Goal: Information Seeking & Learning: Learn about a topic

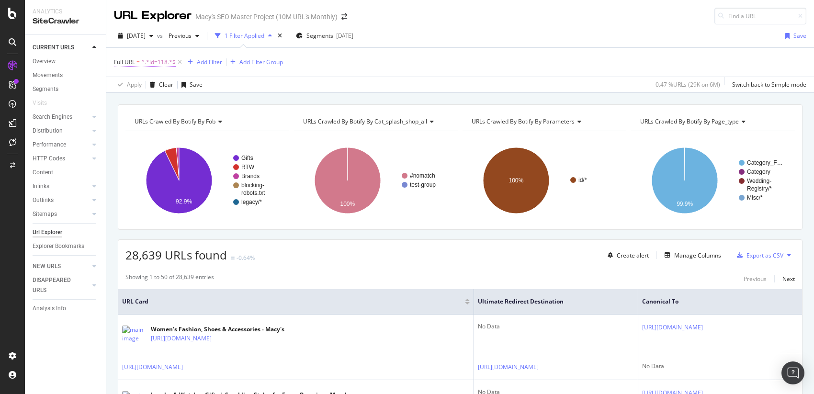
click at [151, 62] on span "^.*id=118.*$" at bounding box center [158, 62] width 34 height 13
click at [159, 102] on input "id=118" at bounding box center [168, 101] width 91 height 15
click at [157, 29] on div "[DATE]" at bounding box center [135, 36] width 43 height 14
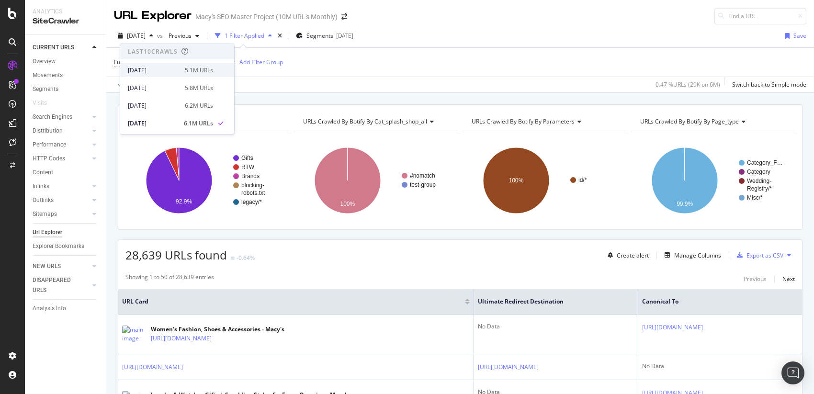
click at [161, 70] on div "[DATE]" at bounding box center [153, 70] width 51 height 9
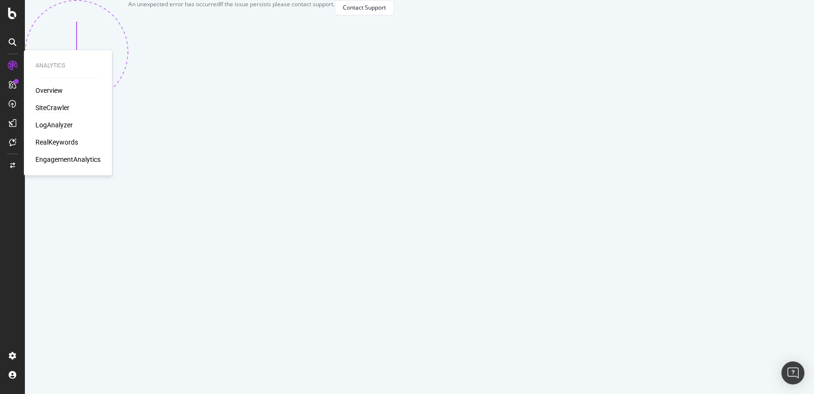
click at [54, 86] on div "Overview" at bounding box center [48, 91] width 27 height 10
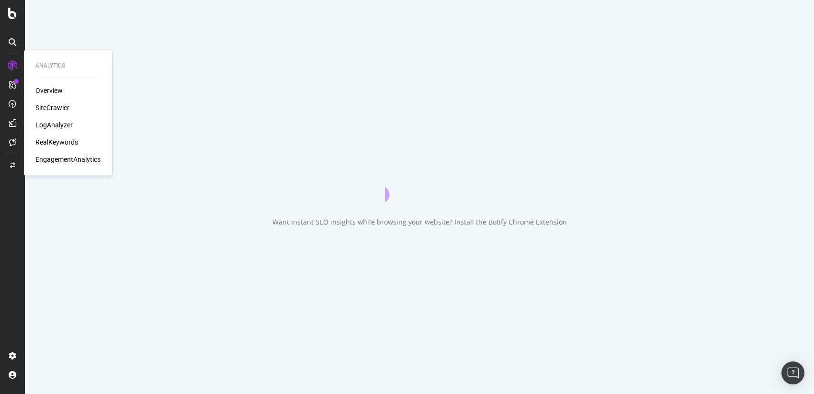
click at [54, 88] on div "Overview" at bounding box center [48, 91] width 27 height 10
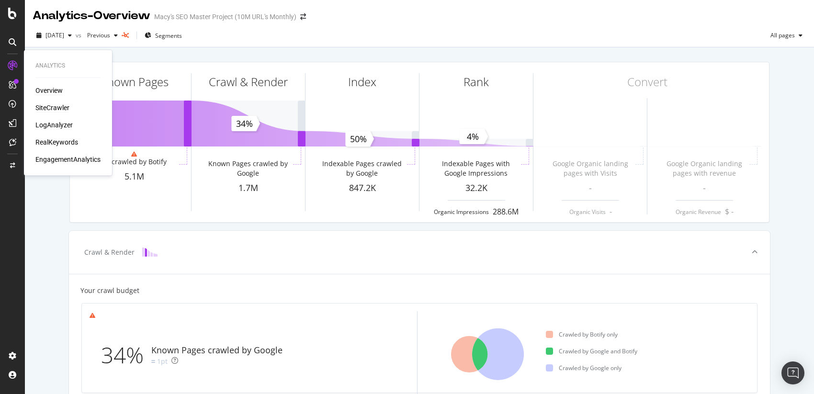
click at [57, 106] on div "SiteCrawler" at bounding box center [52, 108] width 34 height 10
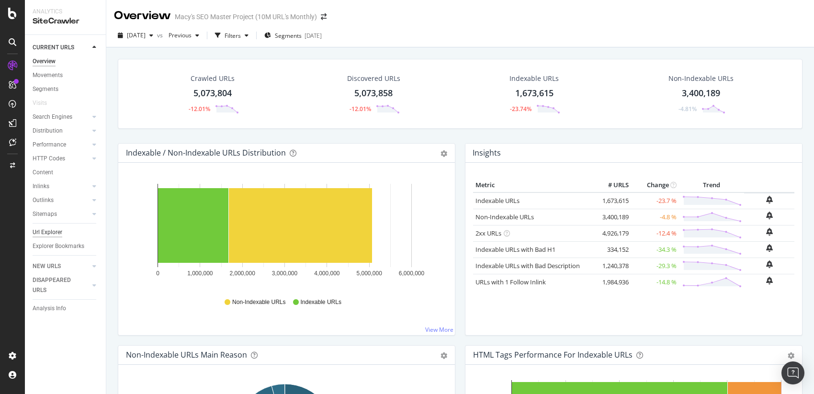
click at [51, 233] on div "Url Explorer" at bounding box center [48, 233] width 30 height 10
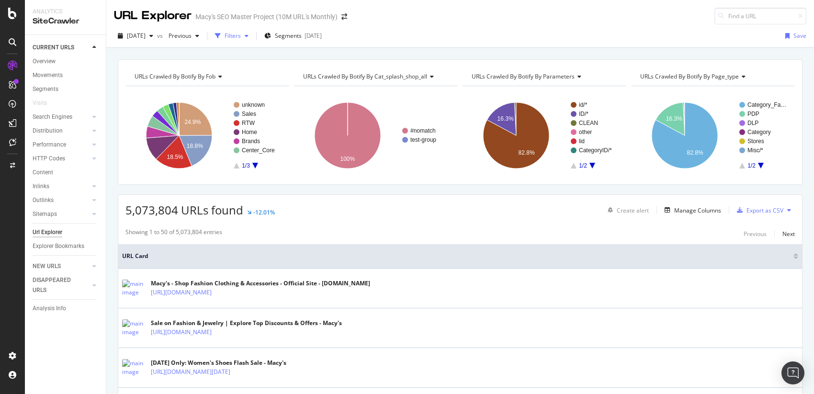
click at [241, 38] on div "Filters" at bounding box center [233, 36] width 16 height 8
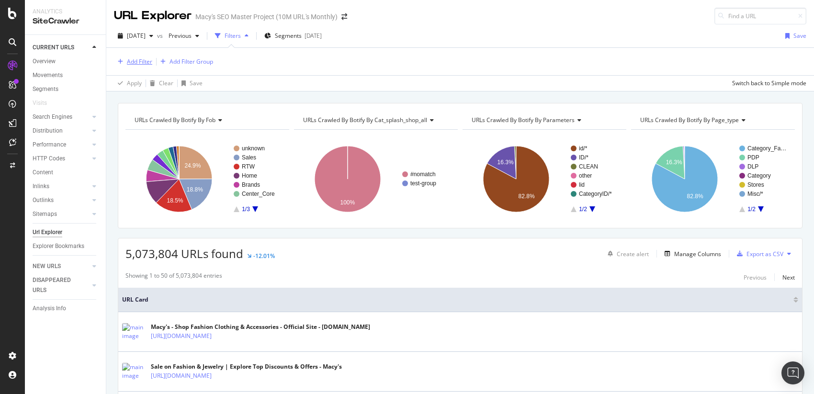
click at [136, 60] on div "Add Filter" at bounding box center [139, 61] width 25 height 8
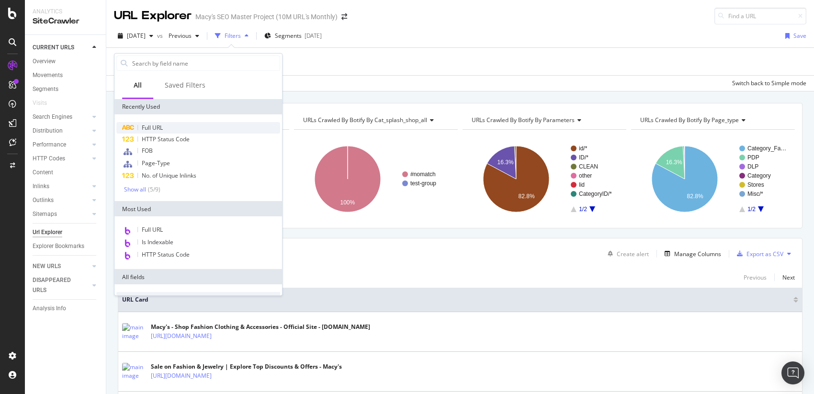
click at [157, 127] on span "Full URL" at bounding box center [152, 128] width 21 height 8
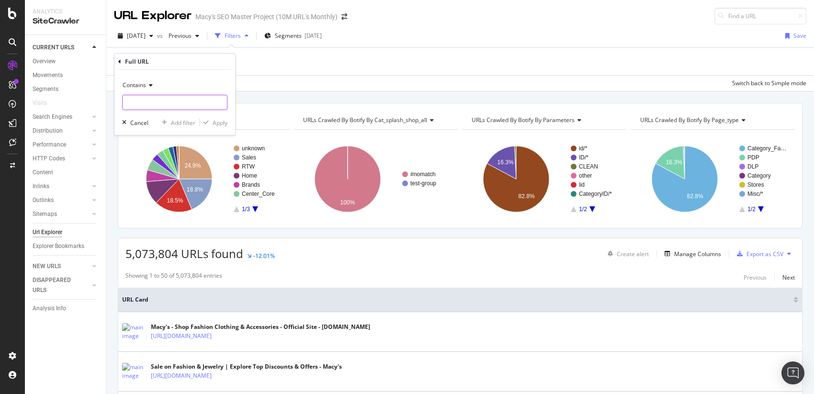
click at [155, 100] on input "text" at bounding box center [175, 102] width 104 height 15
type input "mens"
click at [225, 123] on div "Apply" at bounding box center [220, 122] width 15 height 8
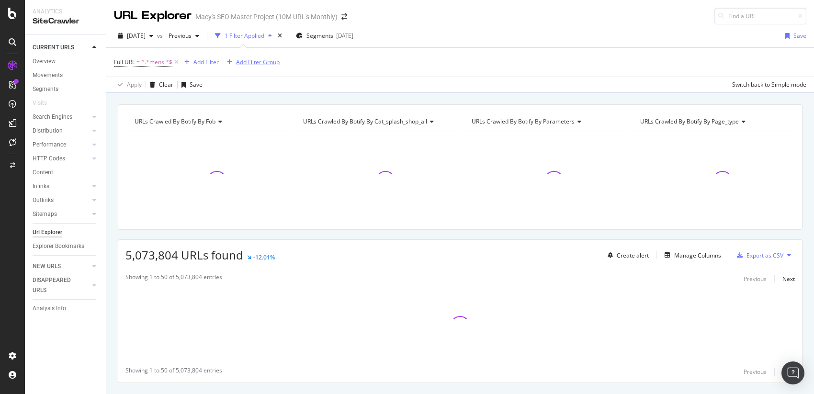
click at [277, 59] on div "Add Filter Group" at bounding box center [258, 62] width 44 height 8
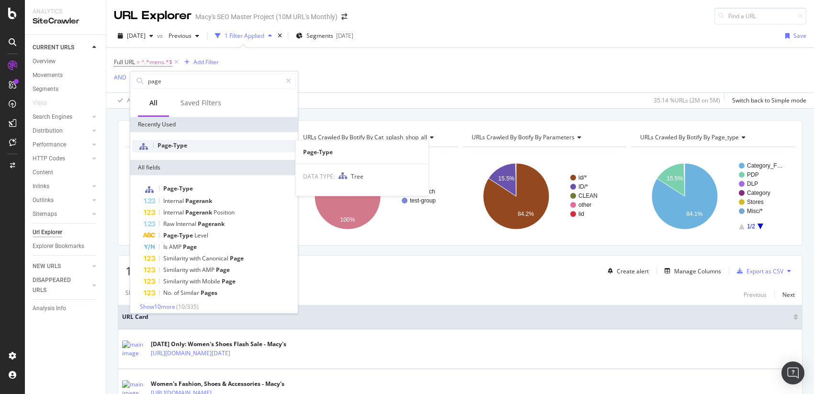
type input "page"
click at [171, 144] on span "Page-Type" at bounding box center [173, 145] width 30 height 8
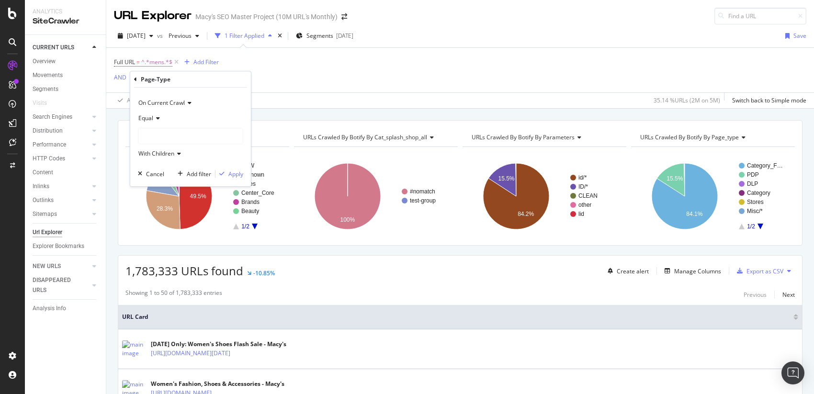
click at [150, 129] on div at bounding box center [190, 135] width 104 height 15
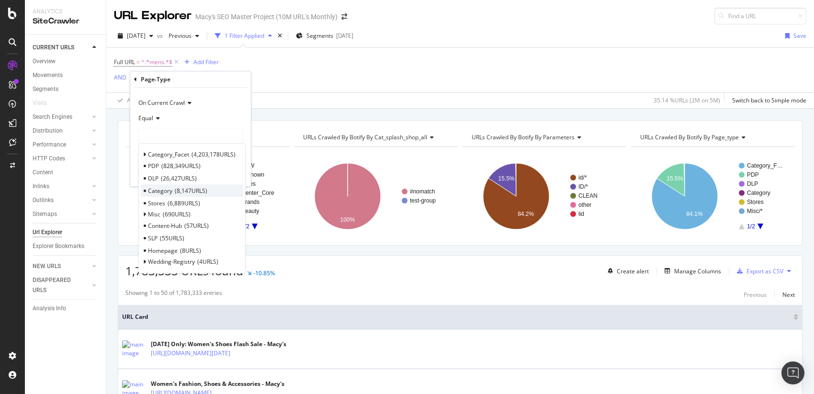
click at [165, 189] on span "Category" at bounding box center [160, 191] width 24 height 8
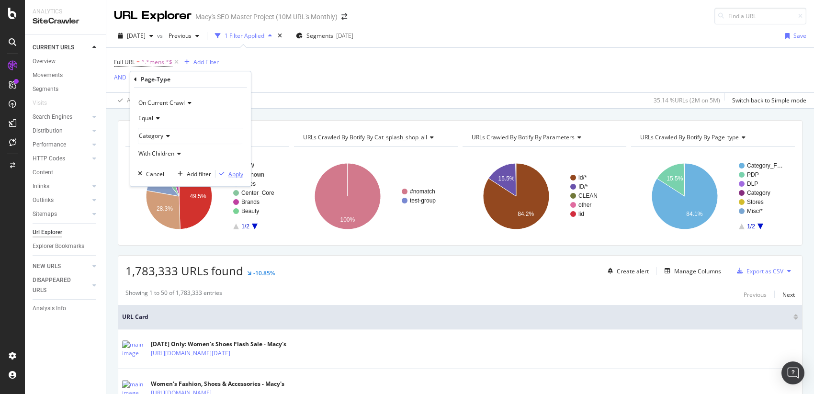
click at [229, 174] on div "Apply" at bounding box center [236, 174] width 15 height 8
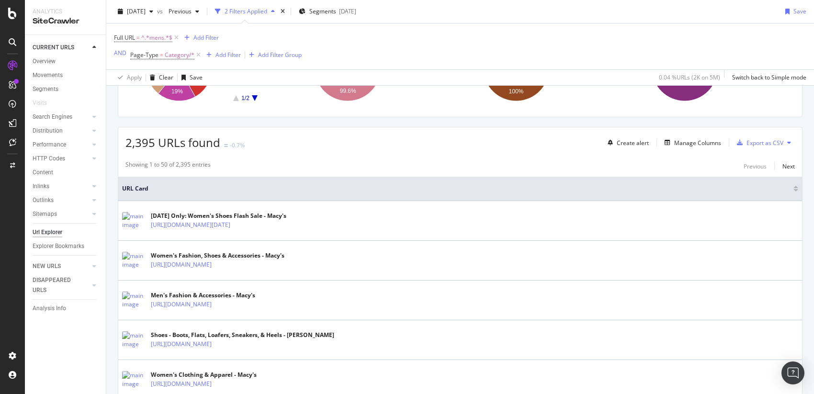
scroll to position [132, 0]
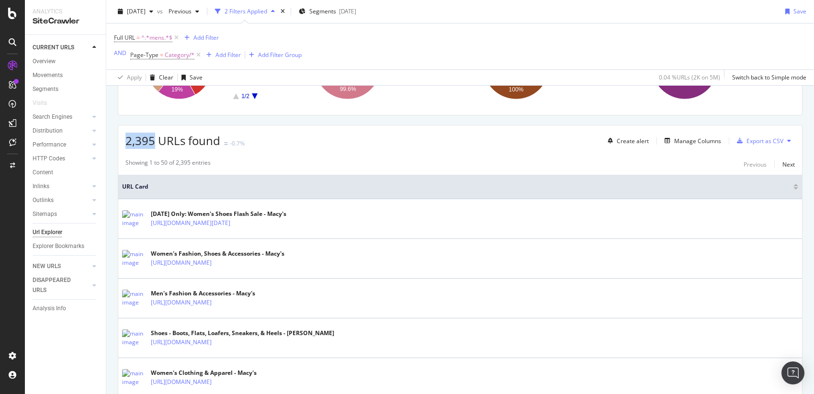
drag, startPoint x: 121, startPoint y: 137, endPoint x: 153, endPoint y: 143, distance: 32.7
click at [153, 143] on div "2,395 URLs found -0.7% Create alert Manage Columns Export as CSV" at bounding box center [460, 137] width 684 height 23
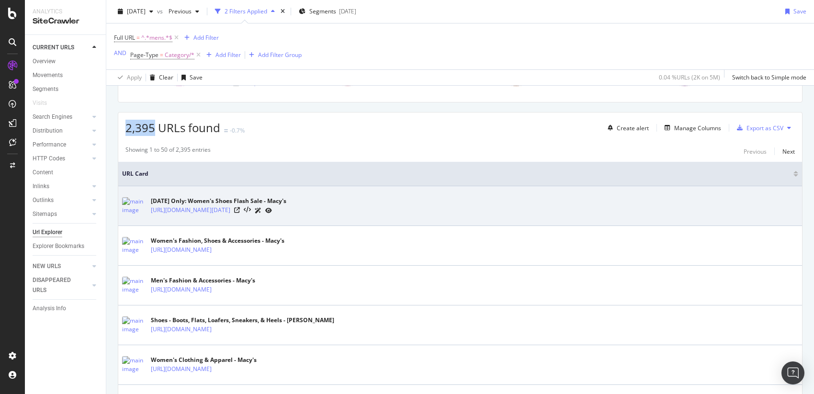
scroll to position [0, 0]
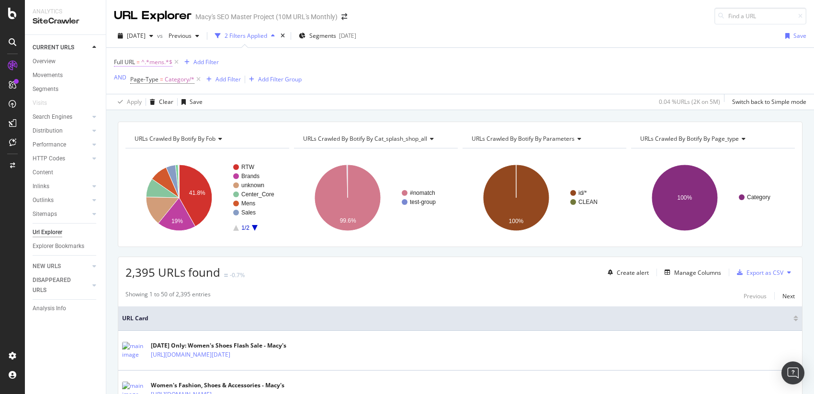
click at [153, 63] on span "^.*mens.*$" at bounding box center [156, 62] width 31 height 13
click at [152, 100] on input "mens" at bounding box center [168, 101] width 91 height 15
click at [126, 101] on input "mens" at bounding box center [168, 101] width 91 height 15
click at [172, 101] on input "shop/mens" at bounding box center [168, 101] width 91 height 15
type input "shop/mens"
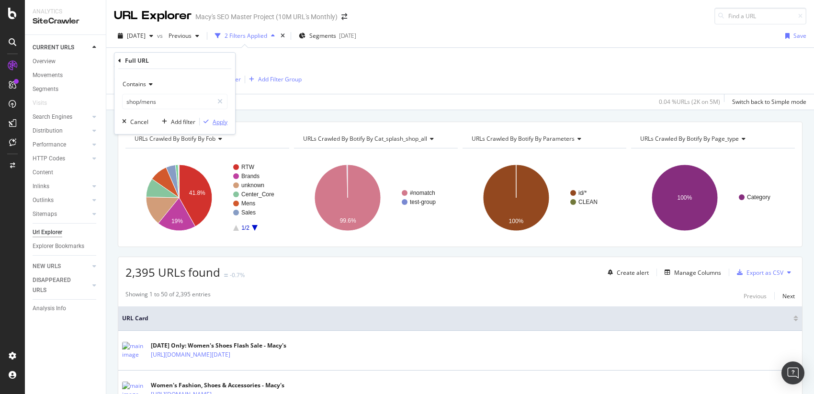
click at [221, 123] on div "Apply" at bounding box center [220, 122] width 15 height 8
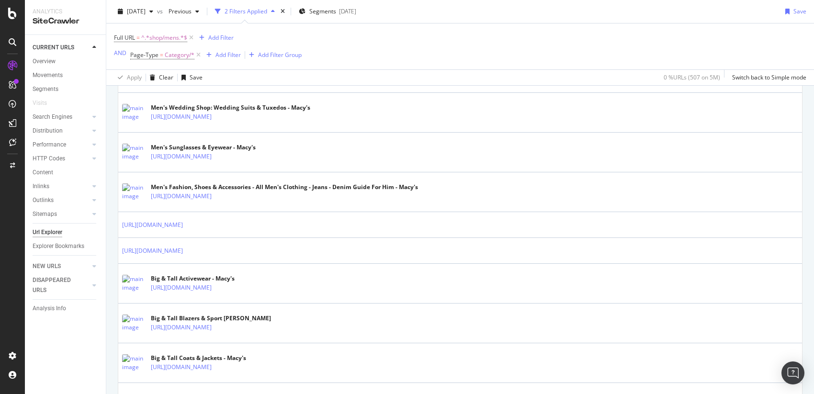
scroll to position [1886, 0]
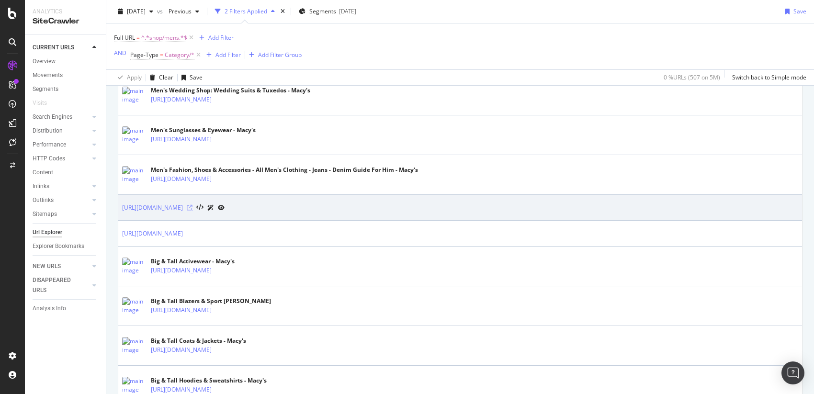
click at [193, 205] on icon at bounding box center [190, 208] width 6 height 6
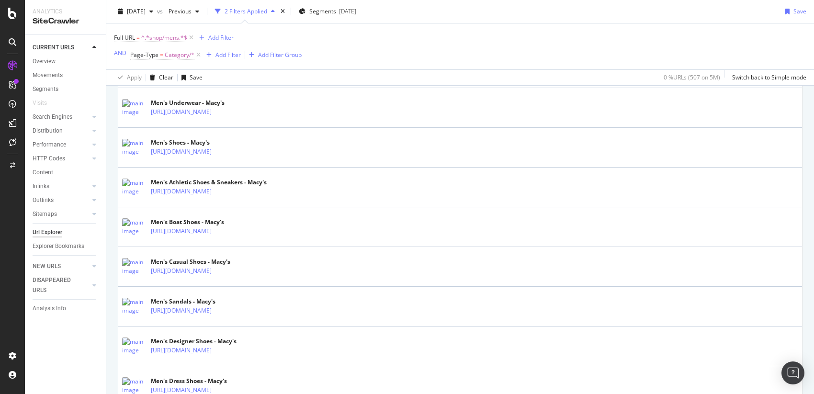
scroll to position [0, 0]
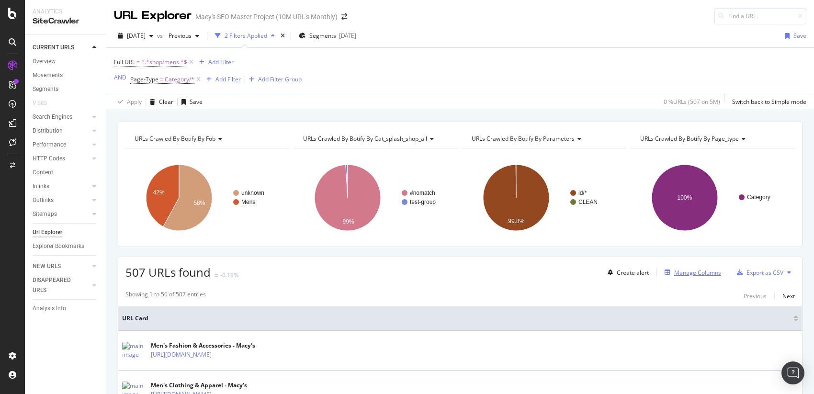
click at [697, 274] on div "Manage Columns" at bounding box center [698, 273] width 47 height 8
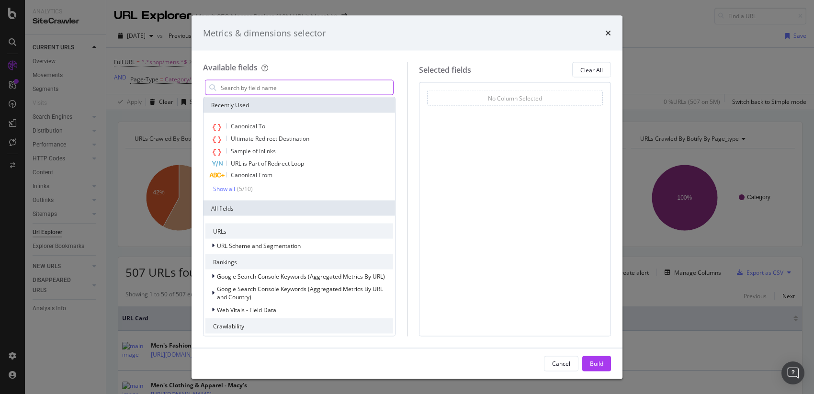
click at [267, 90] on input "modal" at bounding box center [306, 87] width 173 height 14
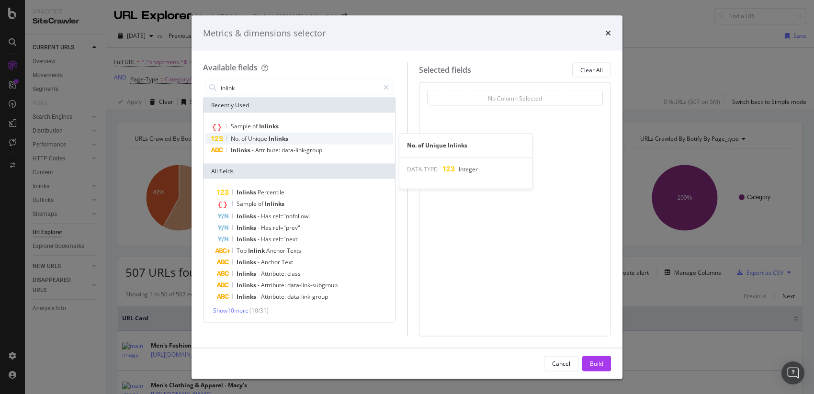
type input "inlink"
click at [262, 138] on span "Unique" at bounding box center [258, 139] width 21 height 8
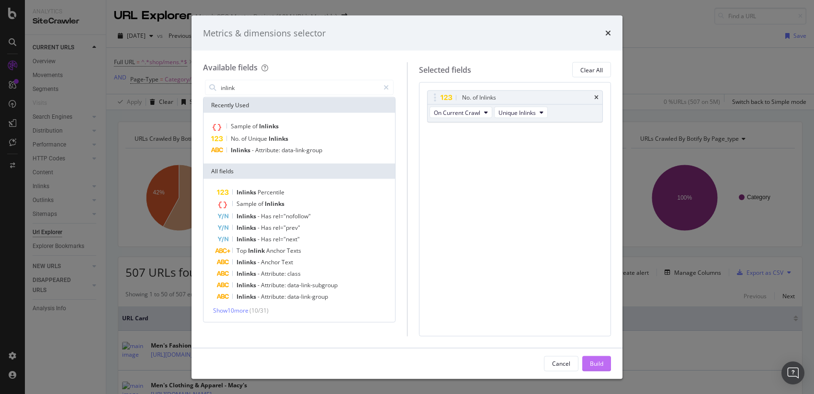
click at [596, 361] on div "Build" at bounding box center [596, 363] width 13 height 8
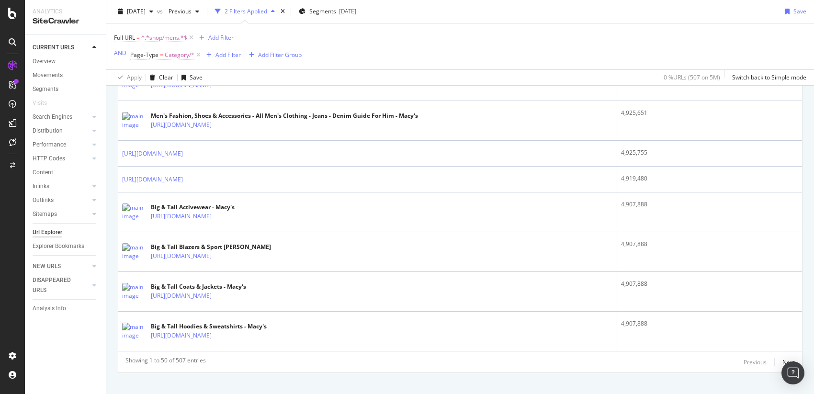
scroll to position [1932, 0]
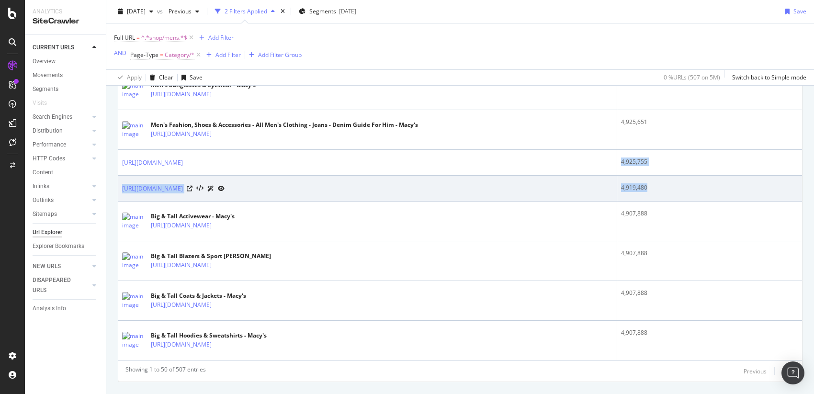
drag, startPoint x: 619, startPoint y: 159, endPoint x: 644, endPoint y: 190, distance: 39.9
click at [645, 188] on div "4,919,480" at bounding box center [709, 187] width 177 height 9
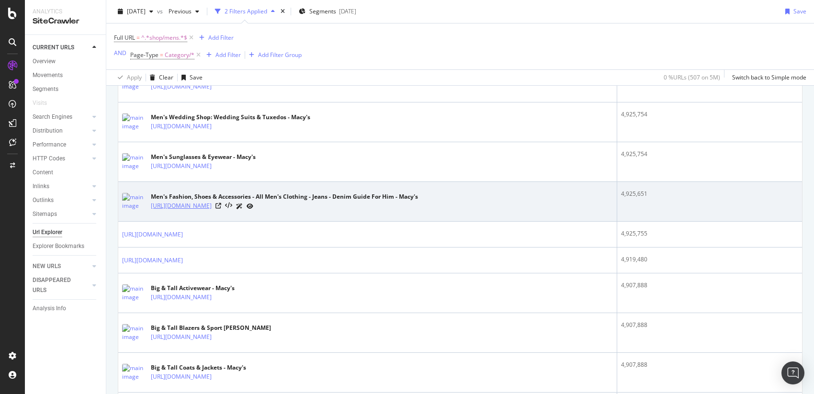
scroll to position [1858, 0]
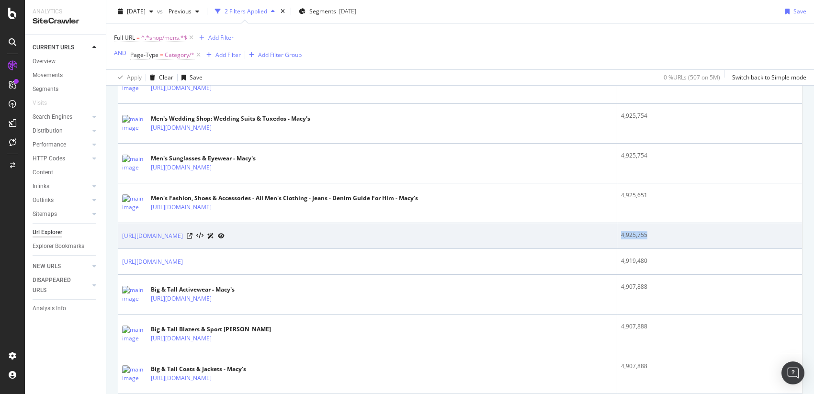
drag, startPoint x: 662, startPoint y: 231, endPoint x: 617, endPoint y: 231, distance: 45.5
click at [618, 231] on td "4,925,755" at bounding box center [710, 236] width 185 height 26
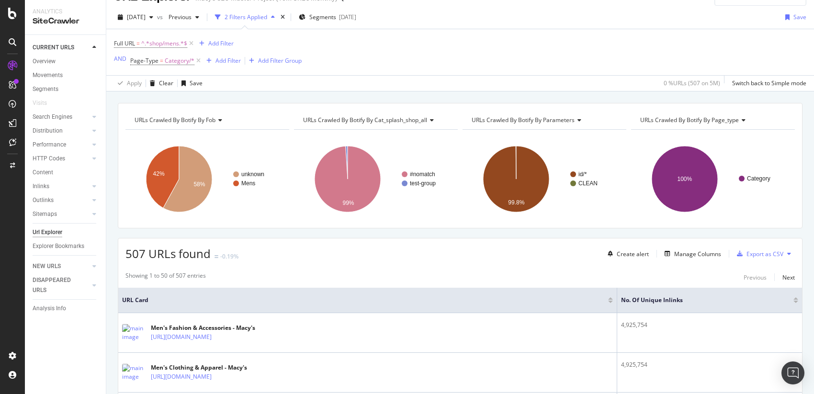
scroll to position [19, 0]
click at [794, 301] on div at bounding box center [796, 301] width 5 height 2
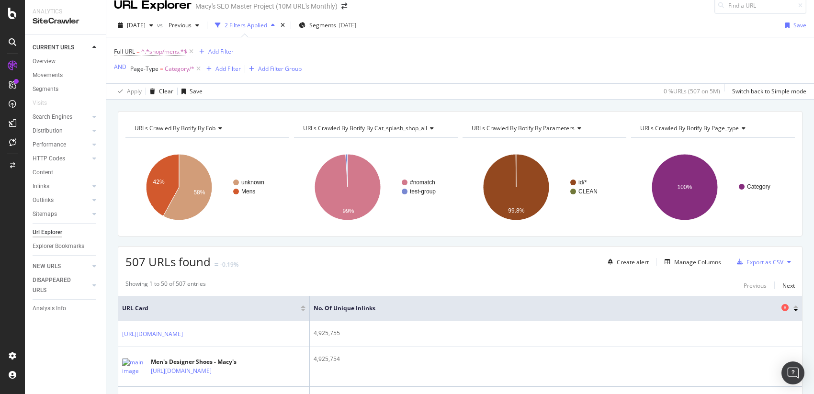
scroll to position [16, 0]
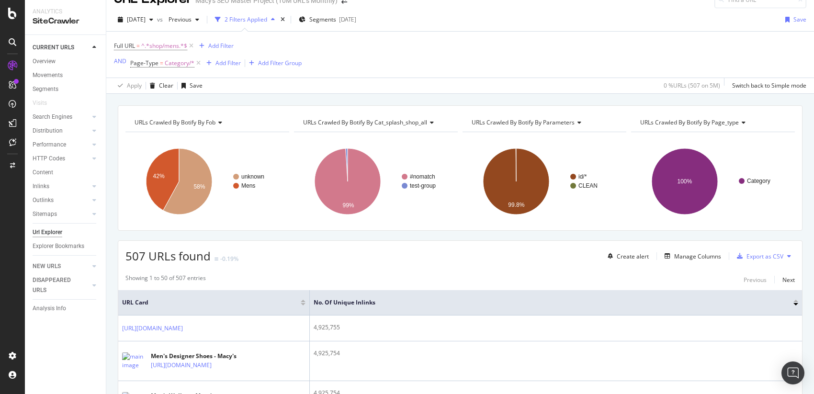
click at [794, 301] on div at bounding box center [796, 301] width 5 height 2
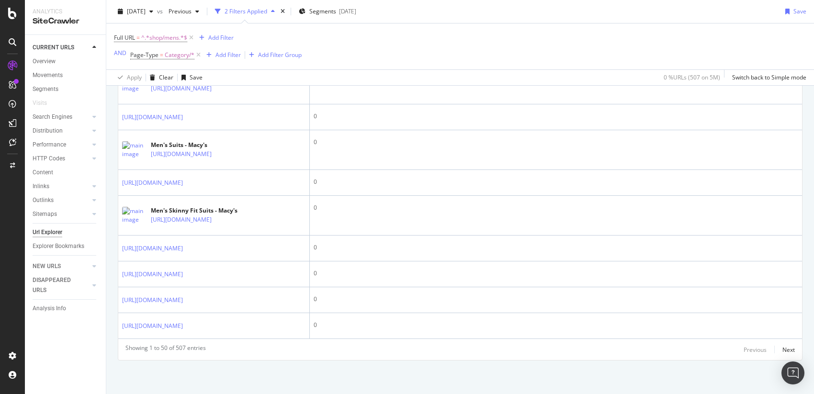
scroll to position [2181, 0]
click at [783, 350] on div "Next" at bounding box center [789, 350] width 12 height 8
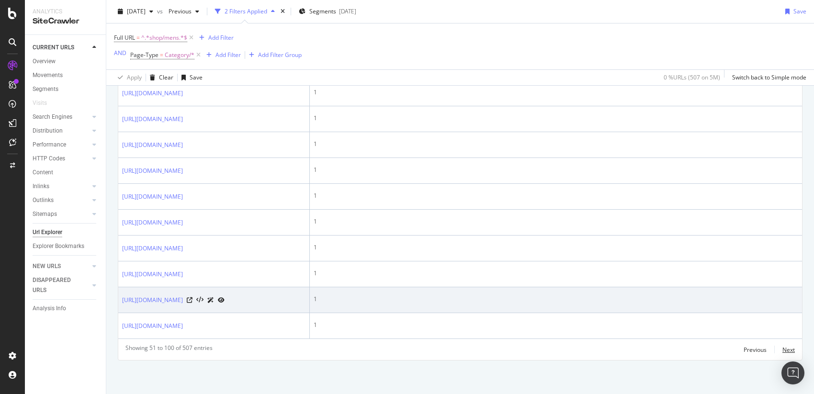
scroll to position [2061, 0]
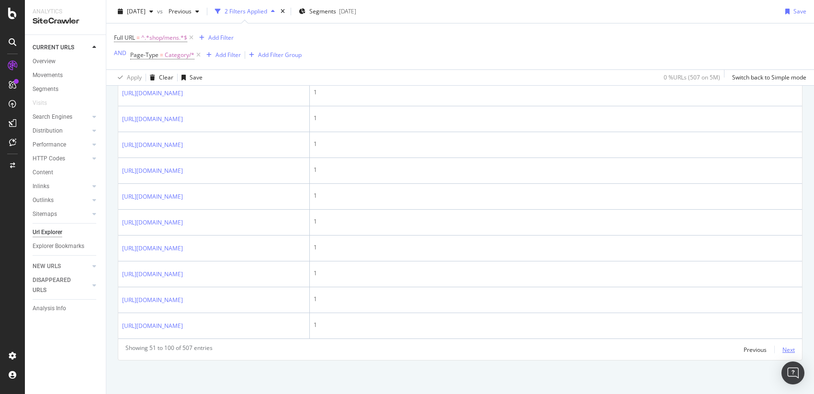
click at [783, 350] on div "Next" at bounding box center [789, 350] width 12 height 8
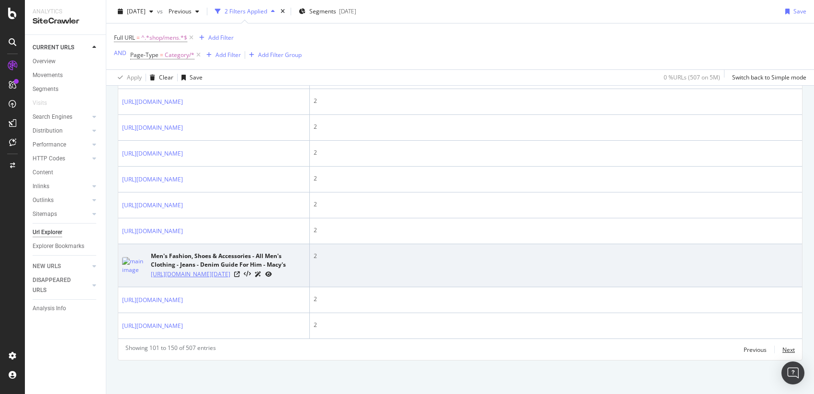
scroll to position [1992, 0]
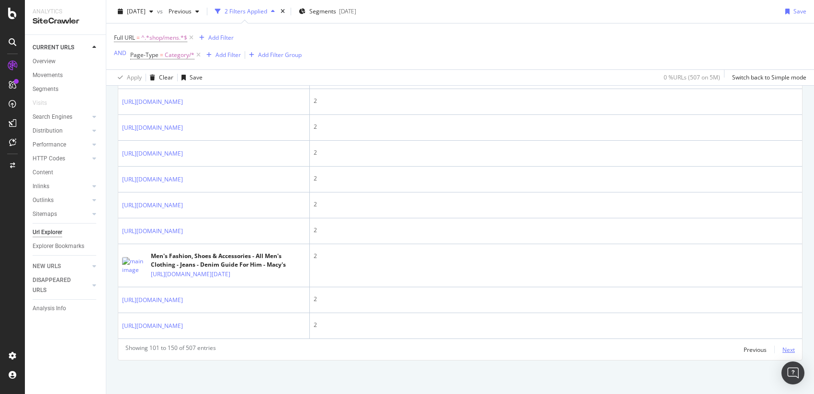
click at [783, 351] on div "Next" at bounding box center [789, 350] width 12 height 8
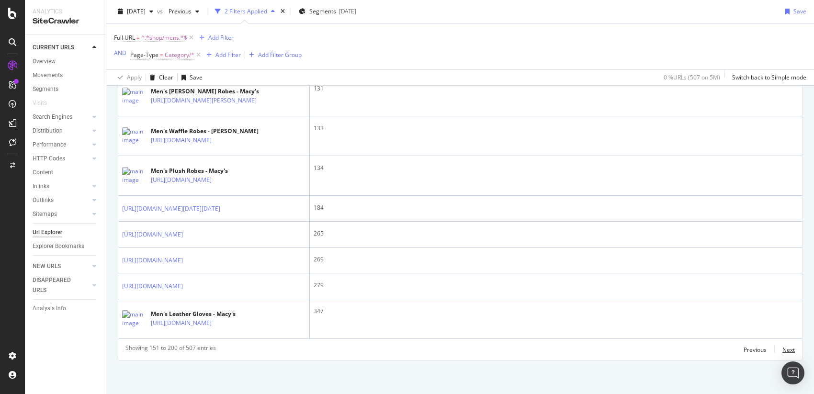
scroll to position [1935, 0]
click at [783, 348] on div "Next" at bounding box center [789, 350] width 12 height 8
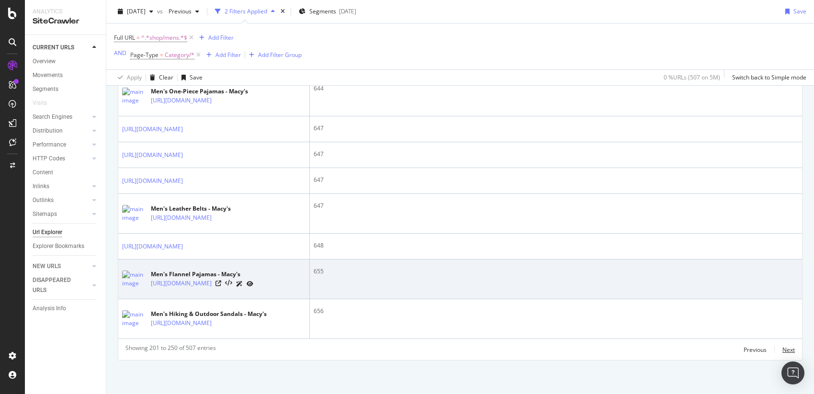
scroll to position [2134, 0]
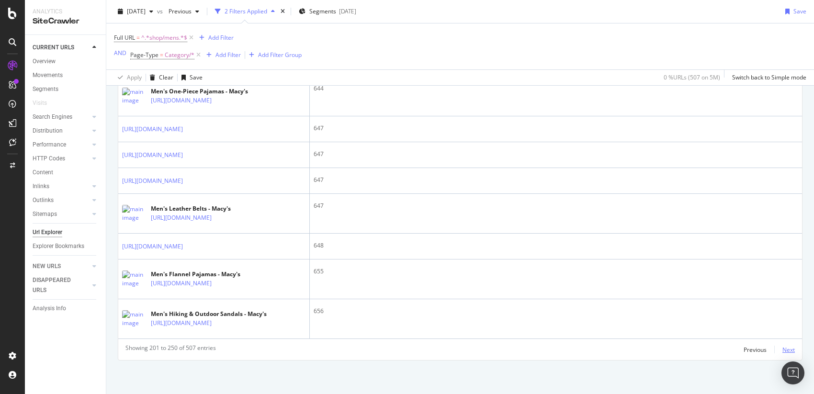
click at [783, 351] on div "Next" at bounding box center [789, 350] width 12 height 8
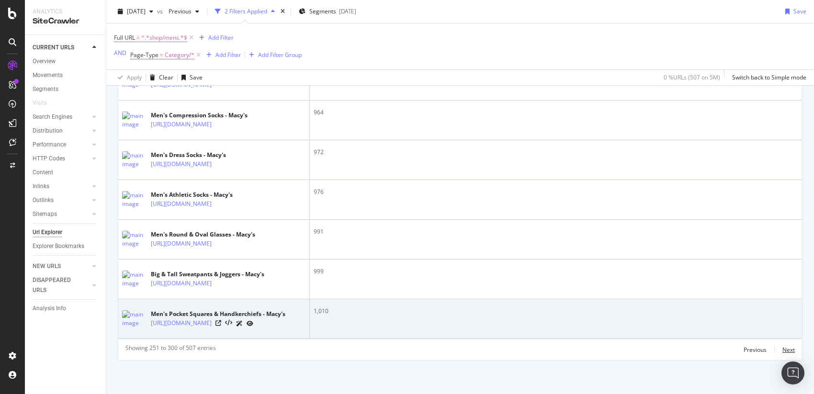
scroll to position [2189, 0]
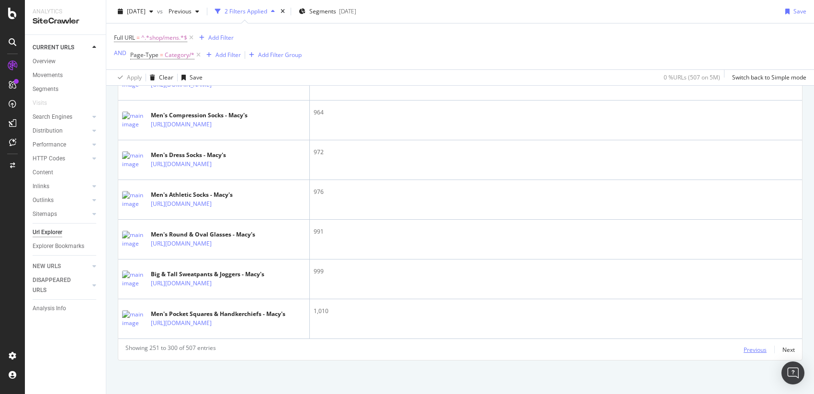
click at [755, 348] on div "Previous" at bounding box center [755, 350] width 23 height 8
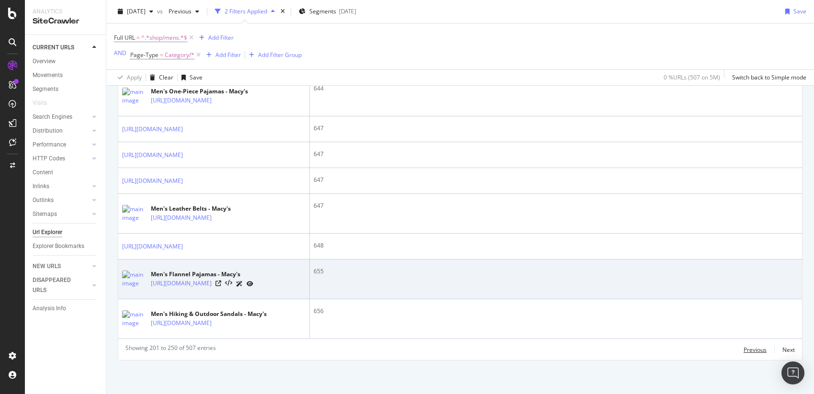
scroll to position [2134, 0]
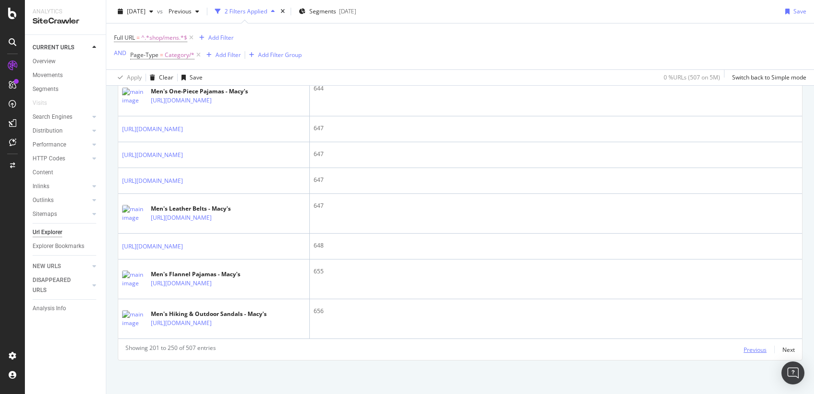
click at [744, 349] on div "Previous" at bounding box center [755, 350] width 23 height 8
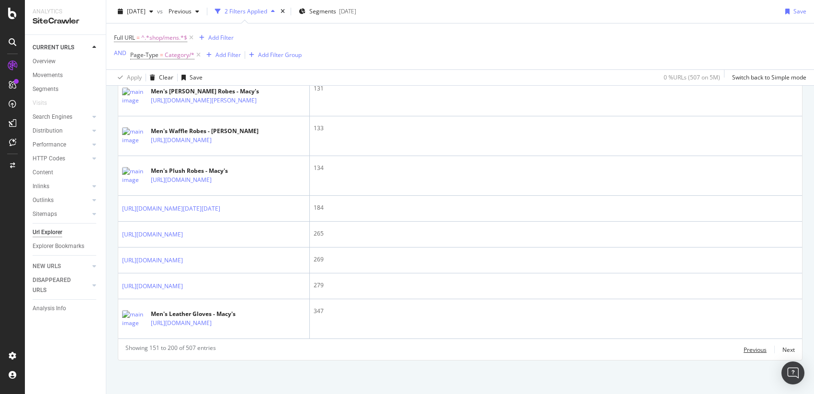
scroll to position [1770, 0]
